Goal: Check status: Check status

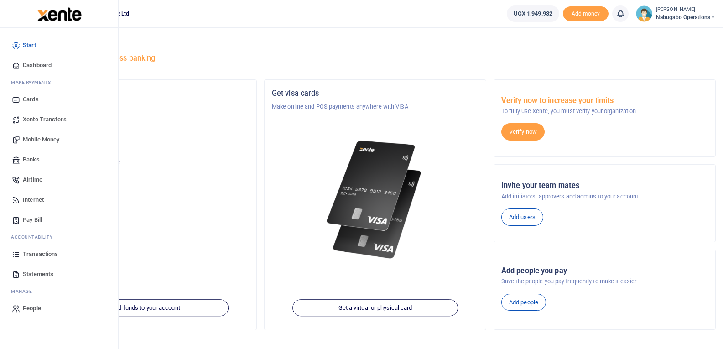
click at [32, 251] on span "Transactions" at bounding box center [40, 254] width 35 height 9
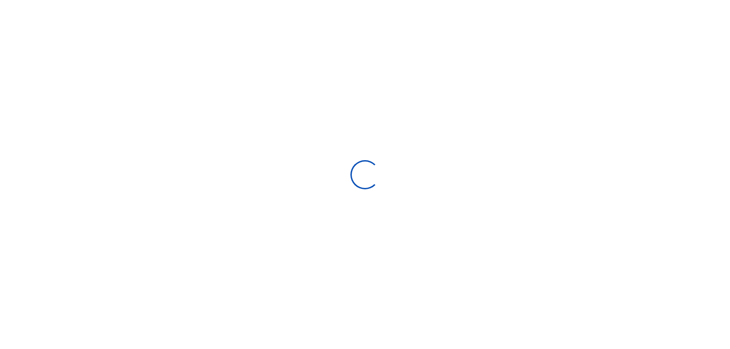
select select
type input "[DATE] - [DATE]"
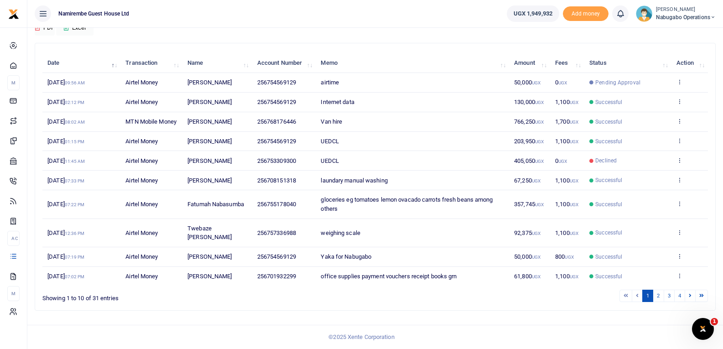
scroll to position [91, 0]
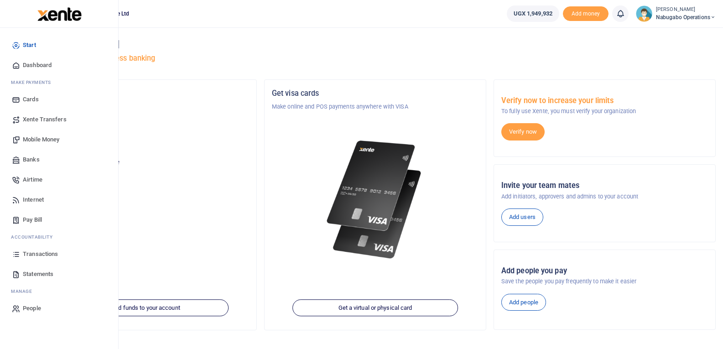
click at [35, 254] on span "Transactions" at bounding box center [40, 254] width 35 height 9
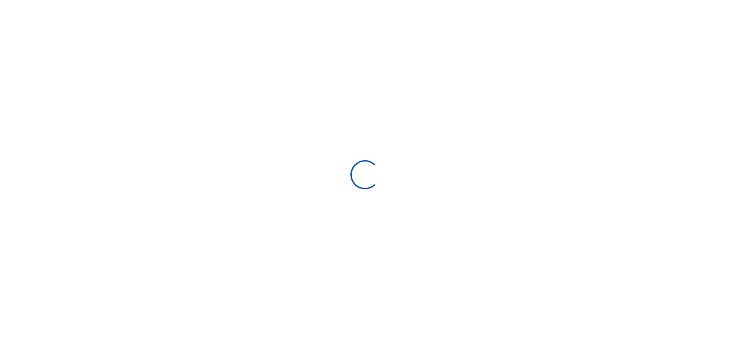
select select
type input "08/31/2025 - 09/29/2025"
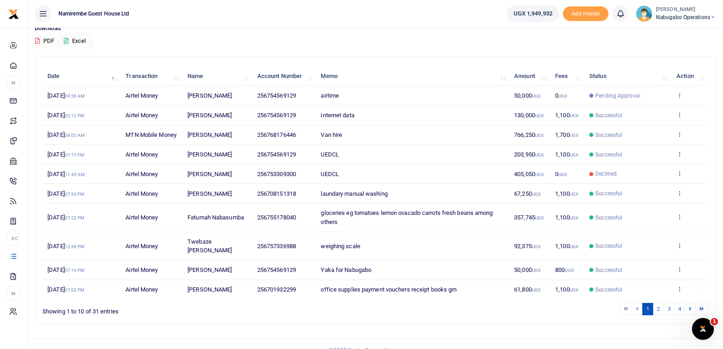
scroll to position [91, 0]
